Goal: Task Accomplishment & Management: Complete application form

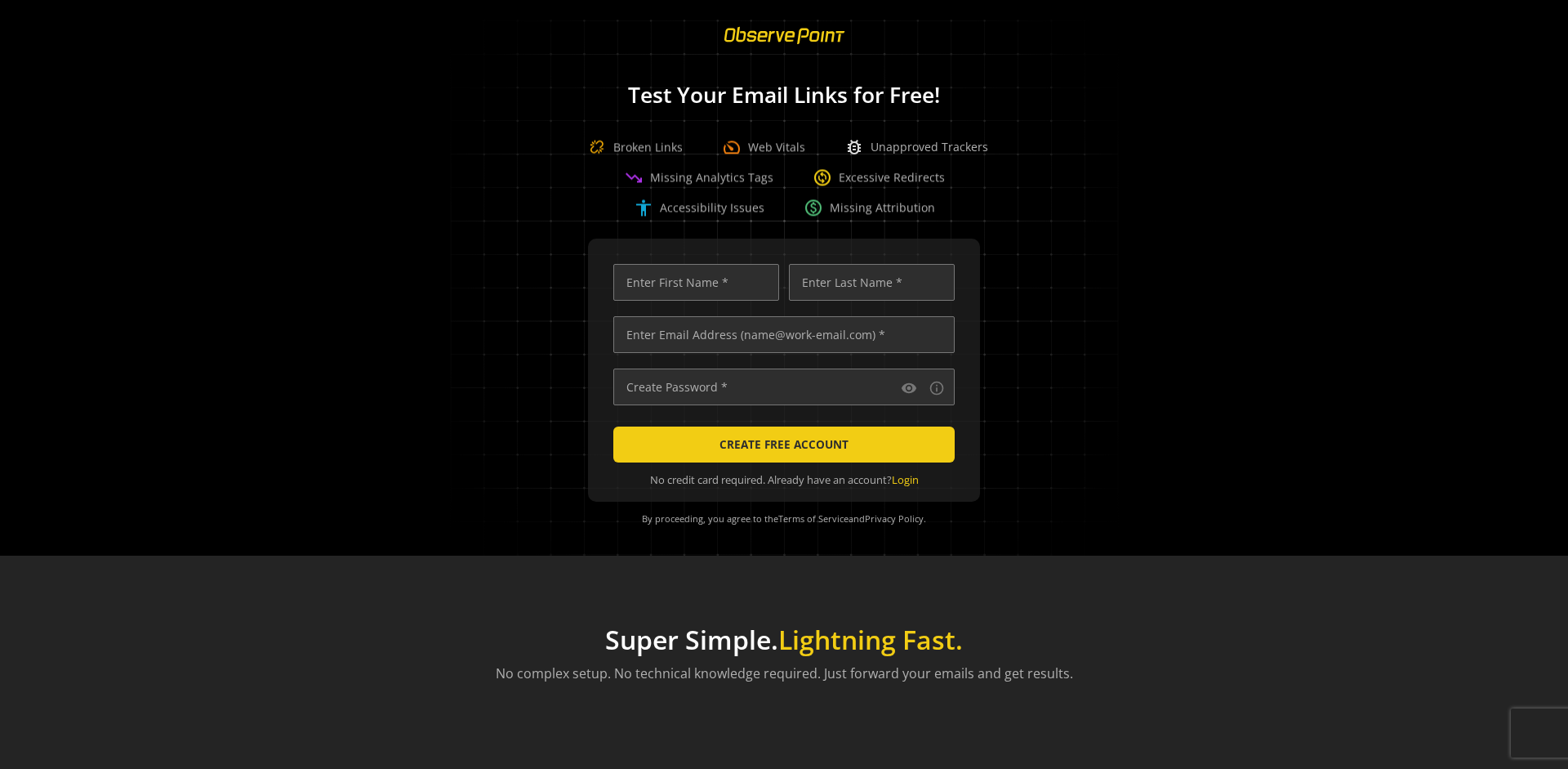
scroll to position [0, 5285]
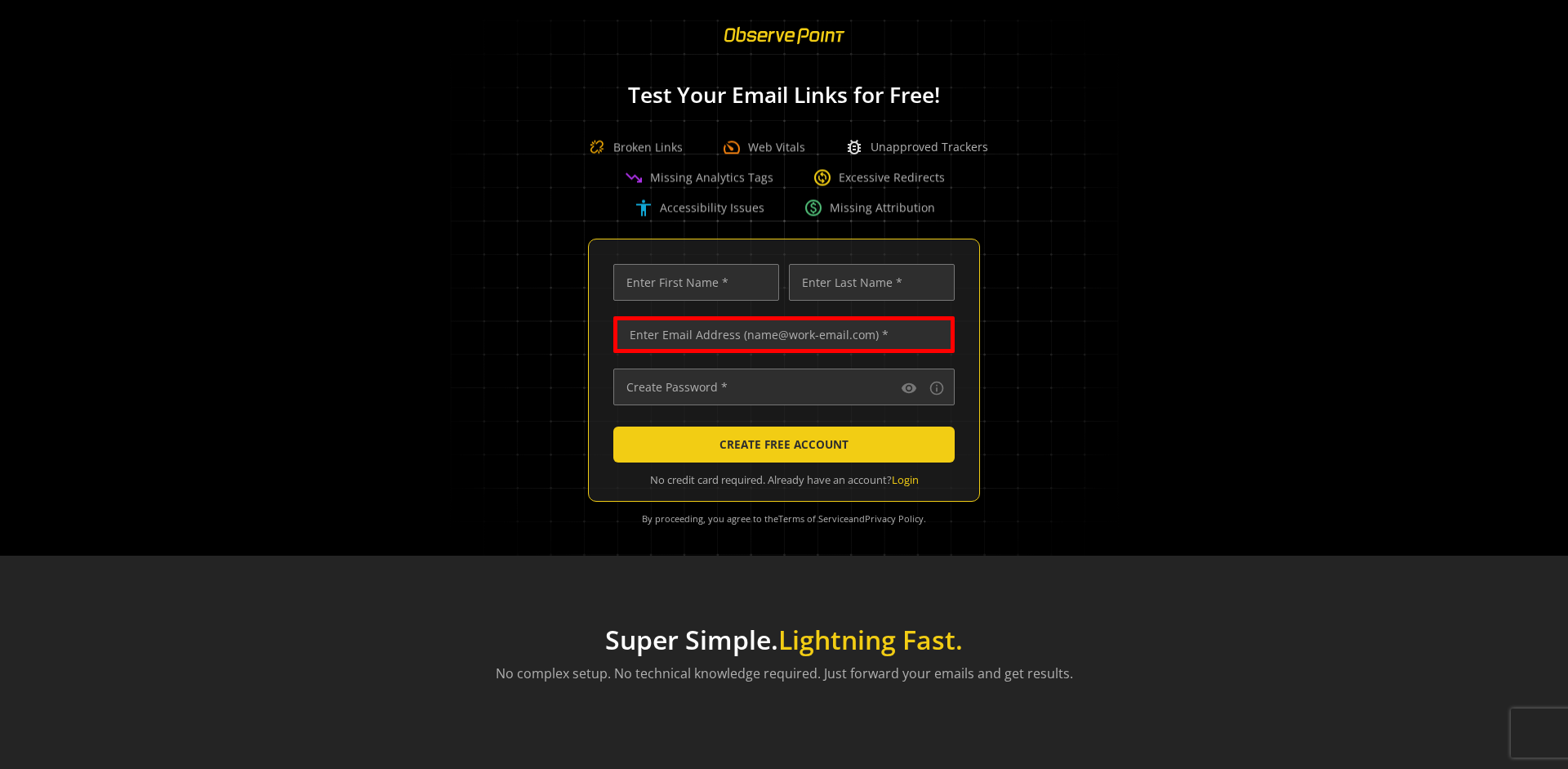
click at [780, 334] on input "text" at bounding box center [784, 334] width 341 height 37
type input "qatest+01961150-c66e-70cb-b5f0-c15d2ee3146a-41984@observepoint.com"
click at [692, 282] on input "text" at bounding box center [696, 282] width 166 height 37
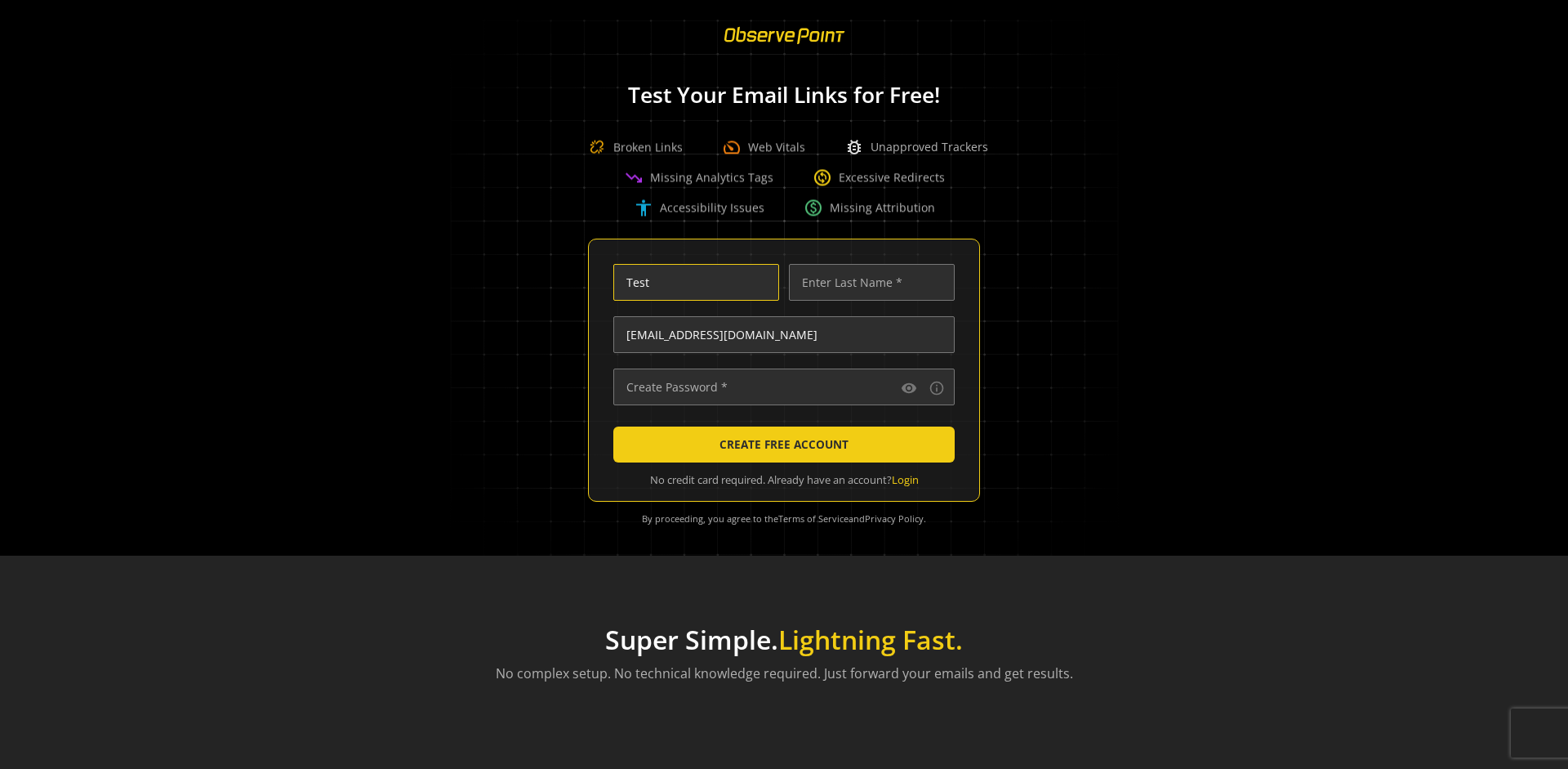
type input "Test"
click at [868, 282] on input "text" at bounding box center [871, 282] width 166 height 37
type input "Test"
click at [780, 387] on input "text" at bounding box center [784, 387] width 341 height 37
type input "••••••••••••••"
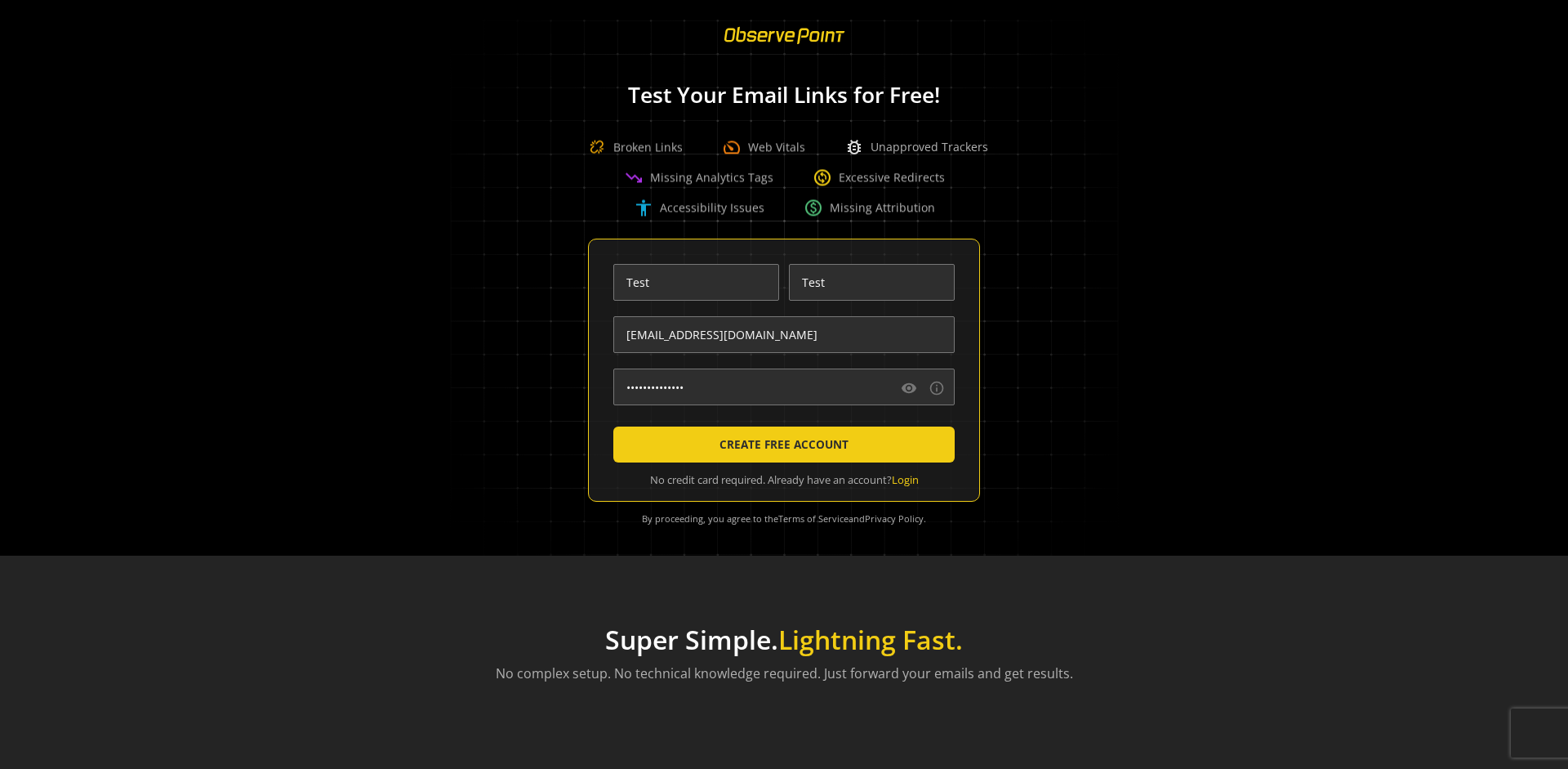
click at [780, 445] on span "CREATE FREE ACCOUNT" at bounding box center [784, 444] width 129 height 29
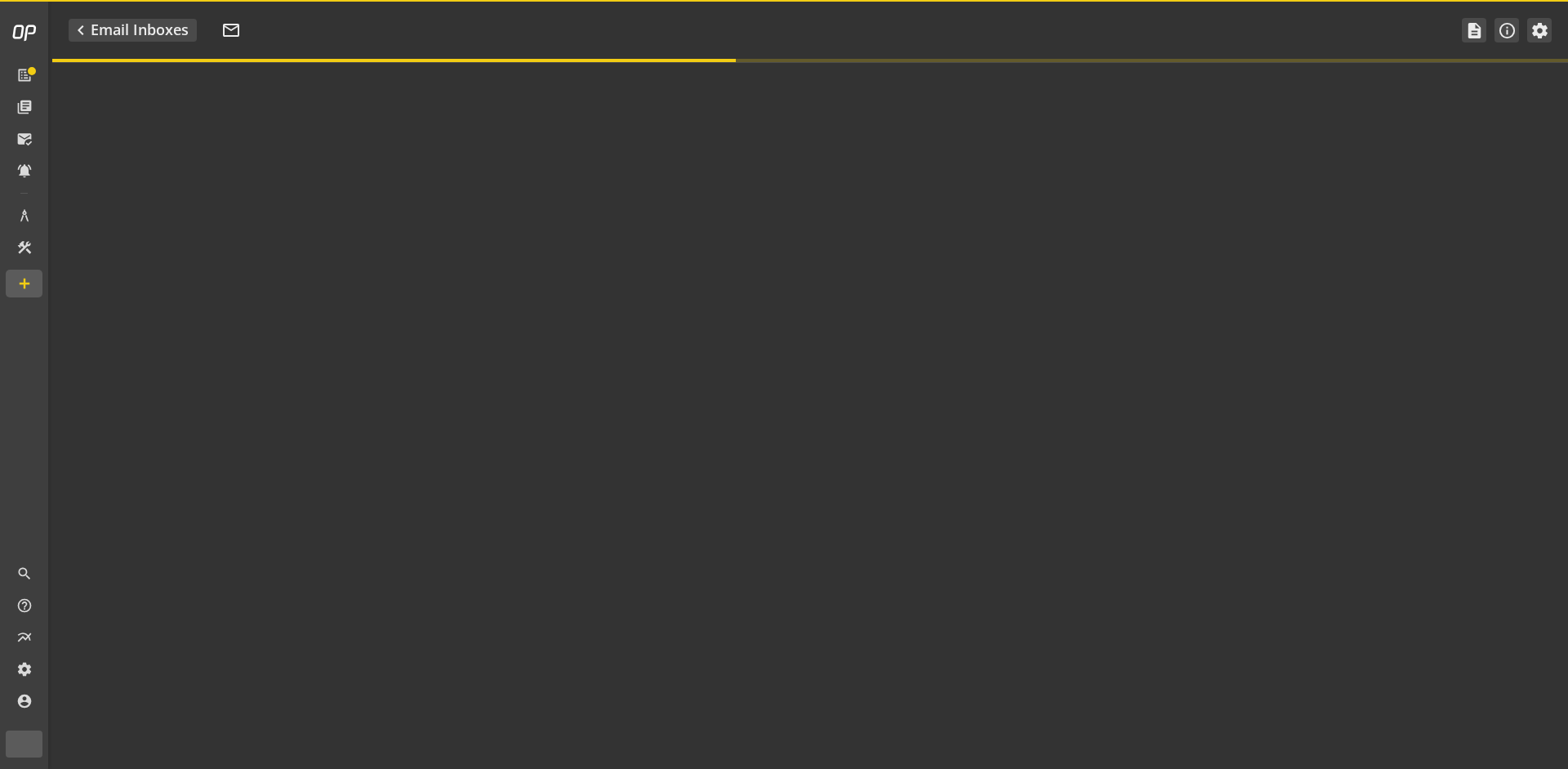
type textarea "Welcome to ObservePoint! This is your default email inbox for testing."
